Goal: Information Seeking & Learning: Learn about a topic

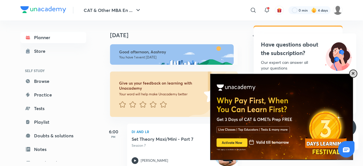
click at [352, 73] on span at bounding box center [353, 73] width 3 height 3
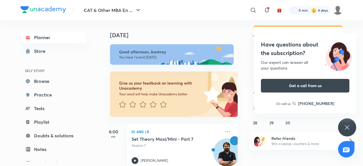
click at [350, 126] on icon at bounding box center [347, 127] width 7 height 7
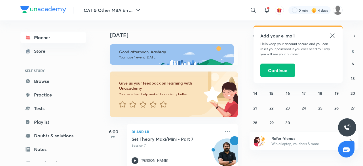
click at [333, 35] on icon at bounding box center [332, 35] width 4 height 4
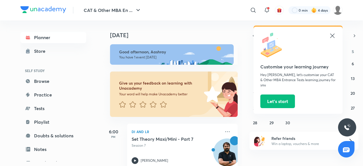
click at [335, 35] on icon at bounding box center [332, 35] width 7 height 7
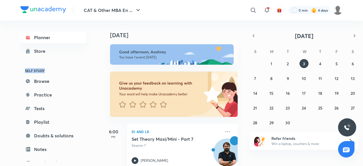
drag, startPoint x: 95, startPoint y: 45, endPoint x: 96, endPoint y: 65, distance: 19.6
click at [96, 65] on div "Planner Store SELF STUDY Browse Practice Tests Playlist Doubts & solutions Note…" at bounding box center [58, 90] width 77 height 141
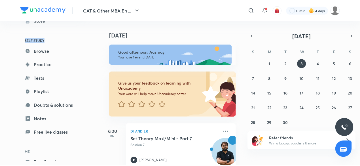
scroll to position [62, 0]
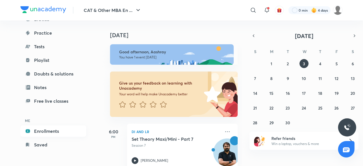
click at [70, 132] on link "Enrollments" at bounding box center [53, 130] width 66 height 11
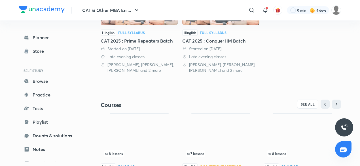
scroll to position [224, 0]
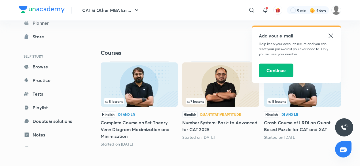
click at [331, 37] on icon at bounding box center [331, 35] width 7 height 7
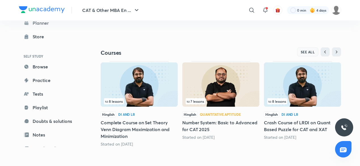
click at [311, 55] on button "SEE ALL" at bounding box center [308, 51] width 22 height 9
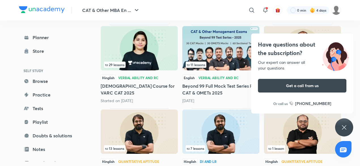
scroll to position [289, 0]
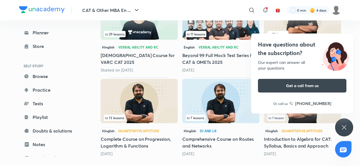
click at [343, 125] on icon at bounding box center [344, 127] width 7 height 7
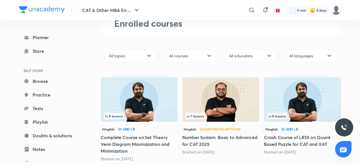
scroll to position [36, 0]
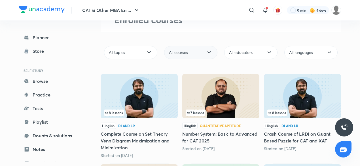
click at [207, 54] on icon at bounding box center [209, 52] width 7 height 7
click at [244, 51] on span "All educators" at bounding box center [241, 53] width 24 height 6
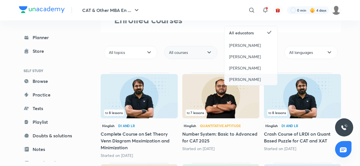
click at [249, 80] on span "[PERSON_NAME]" at bounding box center [245, 80] width 32 height 6
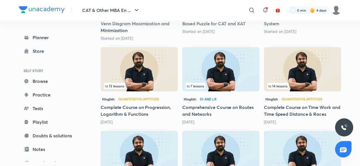
scroll to position [154, 0]
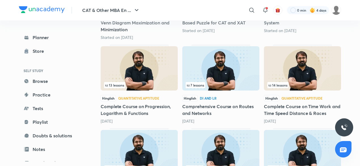
click at [303, 72] on img at bounding box center [302, 68] width 77 height 44
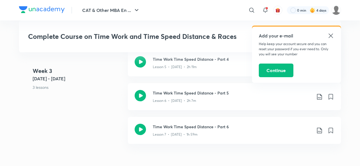
scroll to position [556, 0]
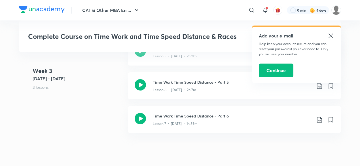
click at [331, 37] on icon at bounding box center [331, 35] width 7 height 7
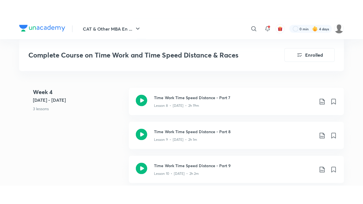
scroll to position [659, 0]
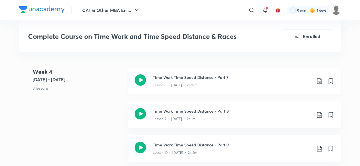
click at [140, 79] on icon at bounding box center [140, 79] width 11 height 11
